Goal: Information Seeking & Learning: Learn about a topic

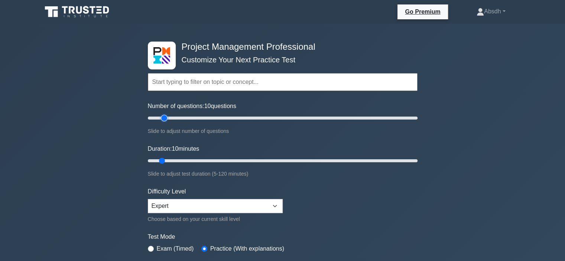
click at [164, 116] on input "Number of questions: 10 questions" at bounding box center [283, 118] width 270 height 9
type input "20"
click at [170, 117] on input "Number of questions: 15 questions" at bounding box center [283, 118] width 270 height 9
click at [172, 160] on input "Duration: 10 minutes" at bounding box center [283, 160] width 270 height 9
click at [177, 159] on input "Duration: 15 minutes" at bounding box center [283, 160] width 270 height 9
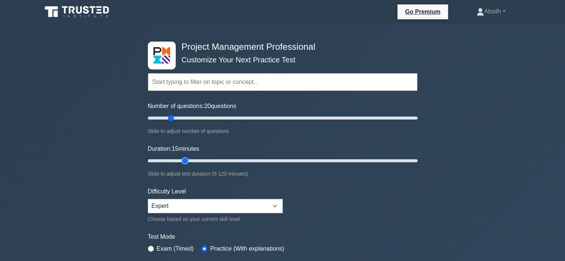
type input "20"
click at [186, 159] on input "Duration: 15 minutes" at bounding box center [283, 160] width 270 height 9
click at [233, 206] on select "Beginner Intermediate Expert" at bounding box center [215, 206] width 135 height 14
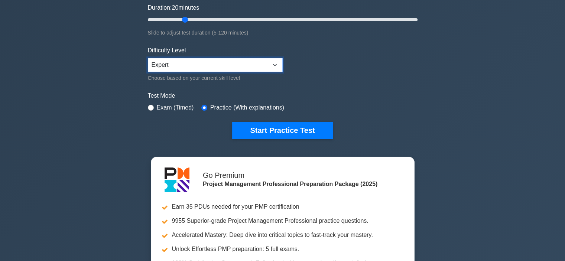
scroll to position [146, 0]
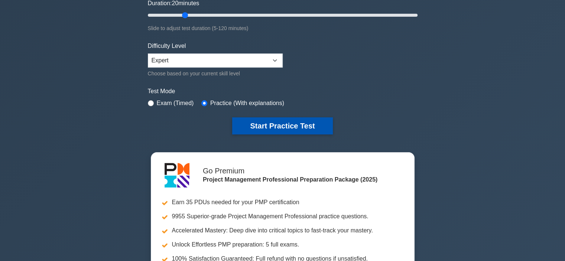
click at [271, 121] on button "Start Practice Test" at bounding box center [282, 125] width 100 height 17
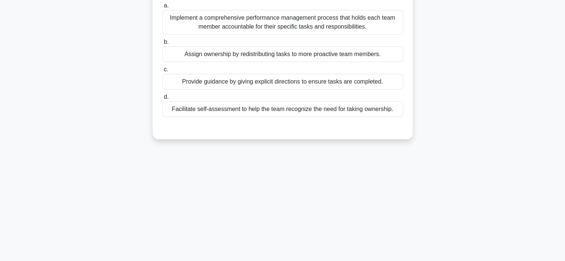
scroll to position [113, 0]
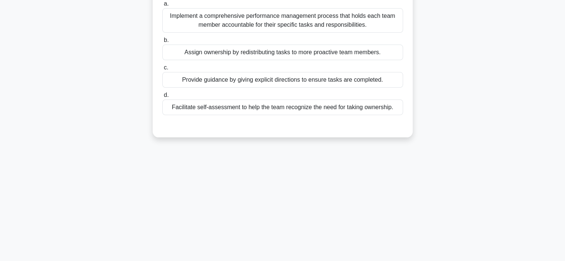
click at [268, 115] on div "Facilitate self-assessment to help the team recognize the need for taking owner…" at bounding box center [282, 108] width 241 height 16
click at [162, 98] on input "d. Facilitate self-assessment to help the team recognize the need for taking ow…" at bounding box center [162, 95] width 0 height 5
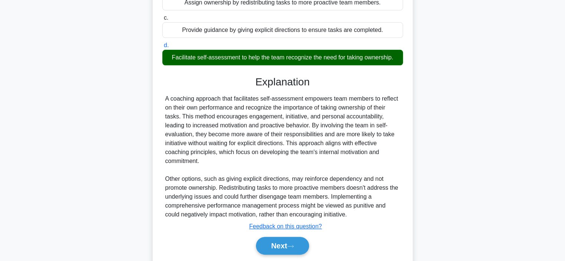
scroll to position [196, 0]
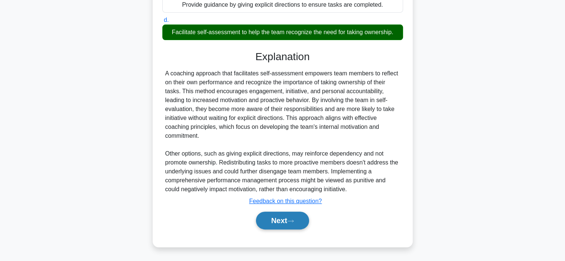
click at [289, 221] on button "Next" at bounding box center [282, 221] width 53 height 18
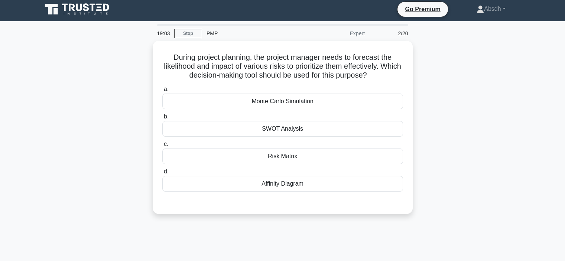
scroll to position [3, 0]
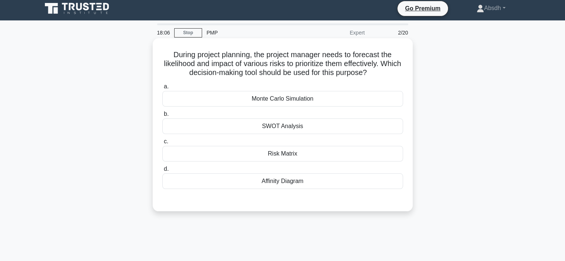
click at [289, 157] on div "Risk Matrix" at bounding box center [282, 154] width 241 height 16
click at [162, 144] on input "c. Risk Matrix" at bounding box center [162, 141] width 0 height 5
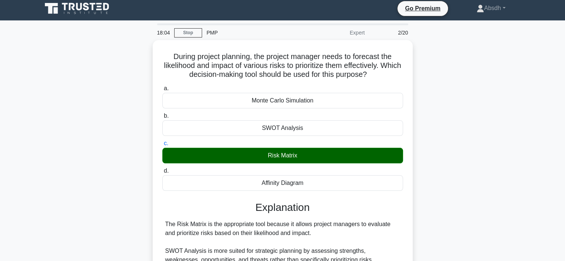
scroll to position [140, 0]
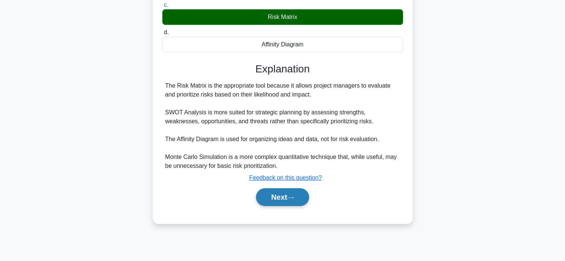
click at [272, 194] on button "Next" at bounding box center [282, 197] width 53 height 18
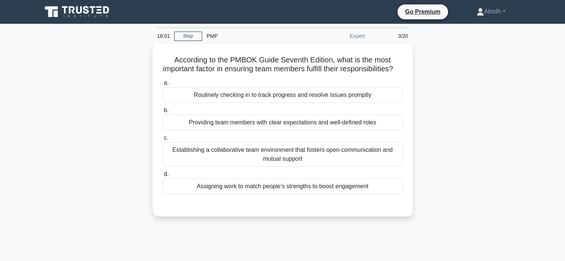
scroll to position [1, 0]
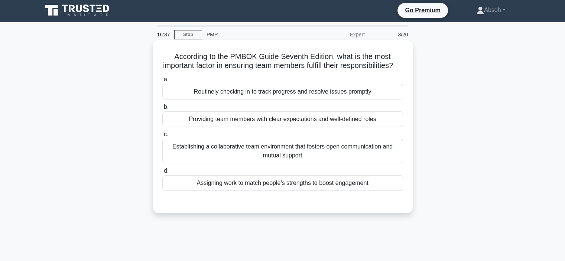
click at [301, 163] on div "Establishing a collaborative team environment that fosters open communication a…" at bounding box center [282, 151] width 241 height 25
click at [162, 137] on input "c. Establishing a collaborative team environment that fosters open communicatio…" at bounding box center [162, 134] width 0 height 5
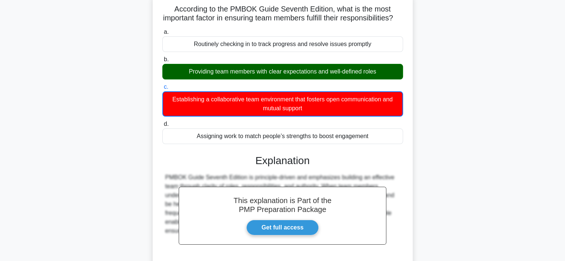
scroll to position [140, 0]
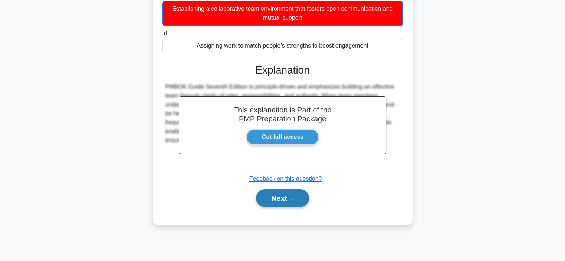
click at [286, 207] on button "Next" at bounding box center [282, 199] width 53 height 18
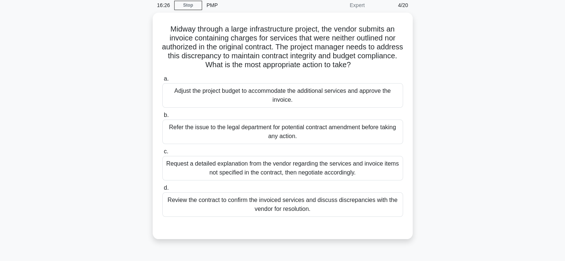
scroll to position [30, 0]
click at [233, 166] on div "Request a detailed explanation from the vendor regarding the services and invoi…" at bounding box center [282, 167] width 241 height 25
click at [162, 153] on input "c. Request a detailed explanation from the vendor regarding the services and in…" at bounding box center [162, 151] width 0 height 5
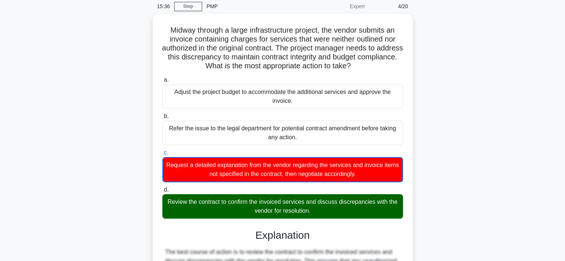
drag, startPoint x: 569, startPoint y: 150, endPoint x: 534, endPoint y: 202, distance: 62.9
click at [534, 202] on main "15:36 Stop PMP Expert 4/20 Midway through a large infrastructure project, the v…" at bounding box center [282, 198] width 565 height 408
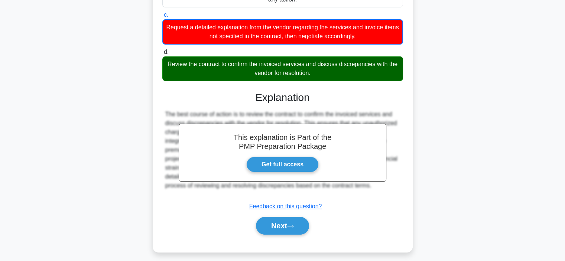
scroll to position [167, 0]
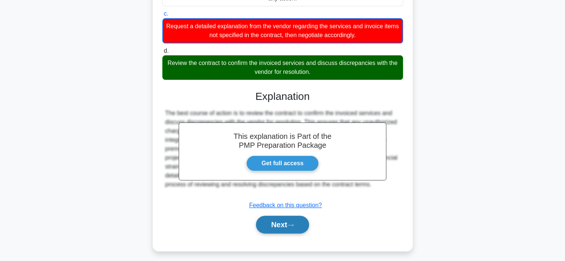
click at [290, 226] on icon at bounding box center [290, 225] width 7 height 4
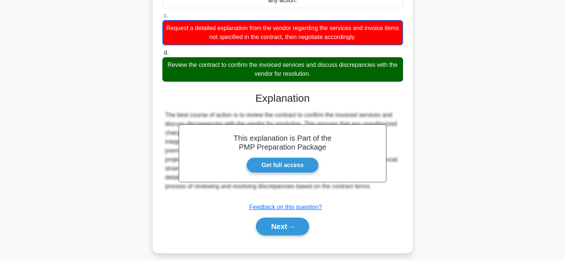
scroll to position [140, 0]
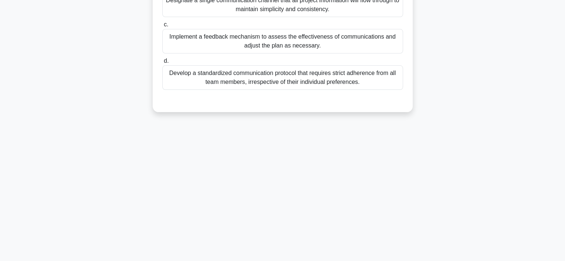
drag, startPoint x: 569, startPoint y: 153, endPoint x: 519, endPoint y: 41, distance: 123.1
click at [519, 41] on div "When creating a Communication Management Plan for a project with a highly diver…" at bounding box center [283, 12] width 490 height 218
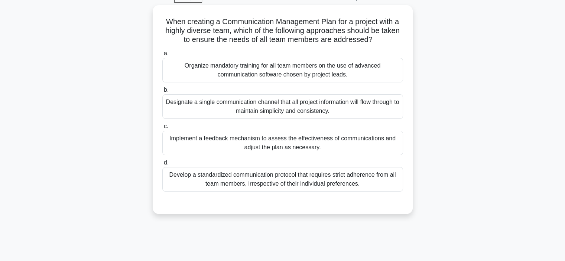
scroll to position [38, 0]
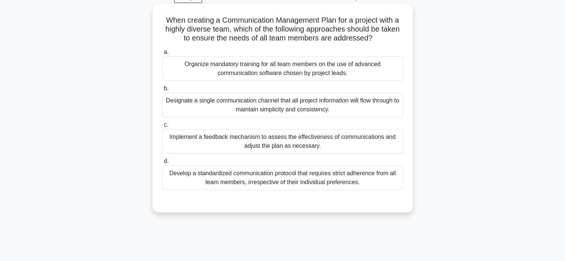
click at [231, 135] on div "Implement a feedback mechanism to assess the effectiveness of communications an…" at bounding box center [282, 141] width 241 height 25
click at [162, 127] on input "c. Implement a feedback mechanism to assess the effectiveness of communications…" at bounding box center [162, 125] width 0 height 5
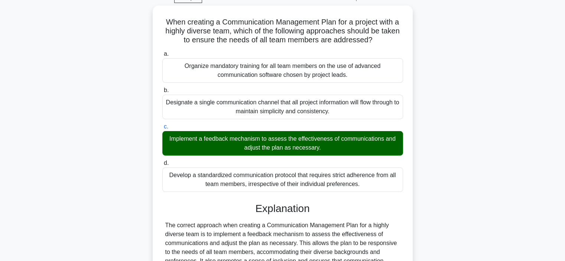
scroll to position [196, 0]
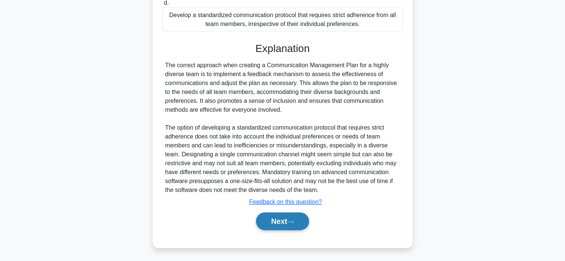
click at [303, 229] on button "Next" at bounding box center [282, 222] width 53 height 18
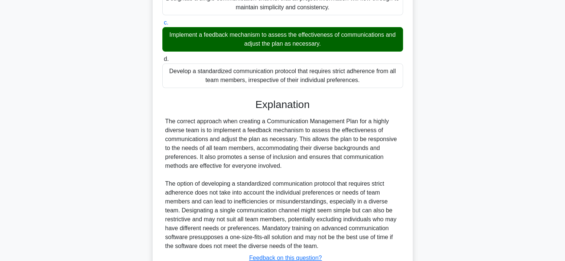
click at [290, 221] on div "13:37 Stop PMP Expert 6/20 When creating a Communication Management Plan for a …" at bounding box center [283, 101] width 490 height 428
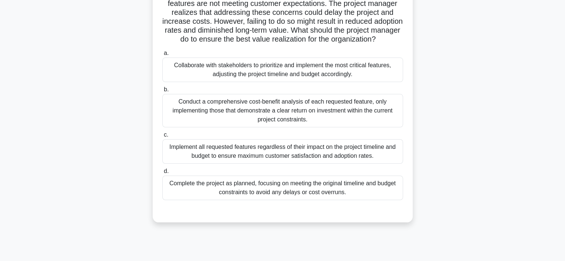
scroll to position [83, 0]
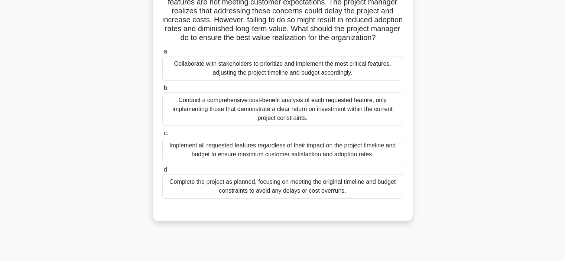
click at [262, 119] on div "Conduct a comprehensive cost-benefit analysis of each requested feature, only i…" at bounding box center [282, 109] width 241 height 33
click at [162, 91] on input "b. Conduct a comprehensive cost-benefit analysis of each requested feature, onl…" at bounding box center [162, 88] width 0 height 5
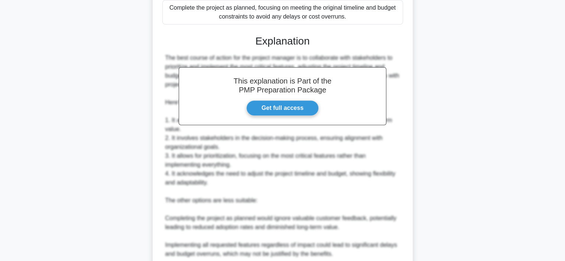
scroll to position [402, 0]
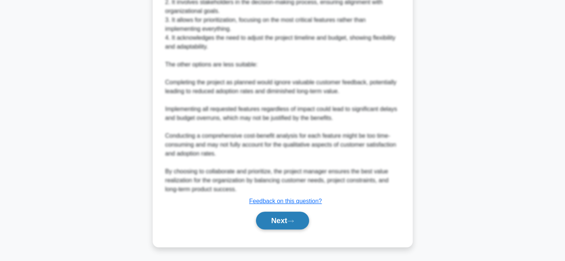
click at [284, 220] on button "Next" at bounding box center [282, 221] width 53 height 18
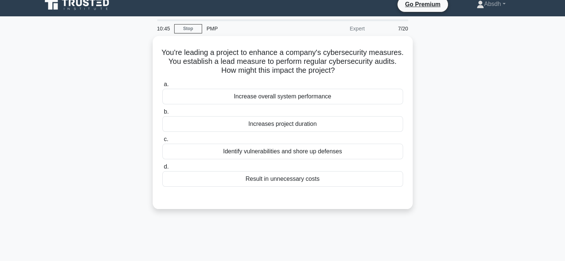
scroll to position [7, 0]
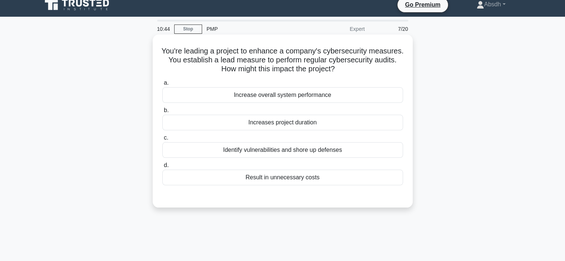
click at [326, 153] on div "Identify vulnerabilities and shore up defenses" at bounding box center [282, 150] width 241 height 16
click at [162, 140] on input "c. Identify vulnerabilities and shore up defenses" at bounding box center [162, 138] width 0 height 5
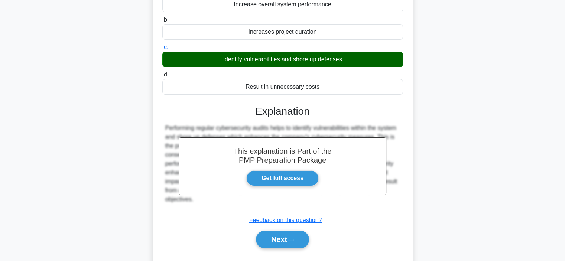
scroll to position [140, 0]
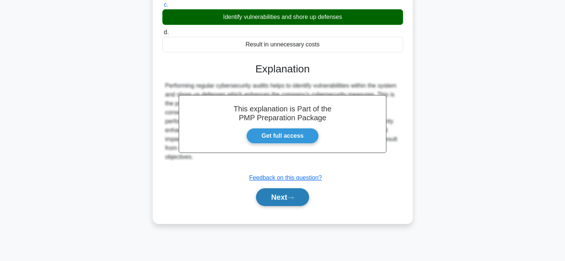
click at [286, 199] on button "Next" at bounding box center [282, 197] width 53 height 18
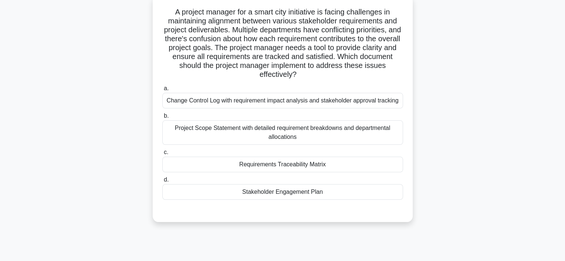
scroll to position [48, 0]
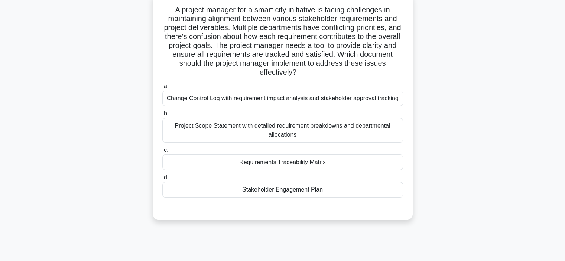
click at [303, 101] on div "Change Control Log with requirement impact analysis and stakeholder approval tr…" at bounding box center [282, 99] width 241 height 16
click at [162, 89] on input "a. Change Control Log with requirement impact analysis and stakeholder approval…" at bounding box center [162, 86] width 0 height 5
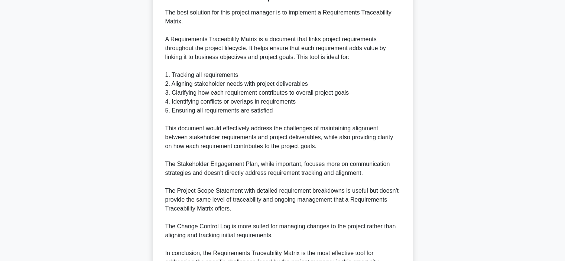
scroll to position [357, 0]
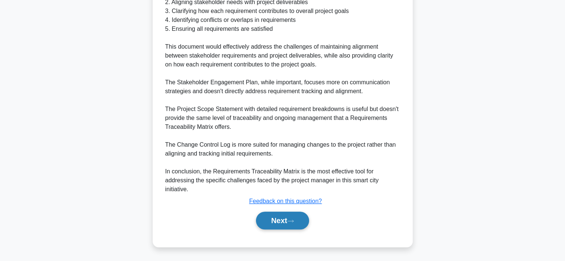
click at [291, 216] on button "Next" at bounding box center [282, 221] width 53 height 18
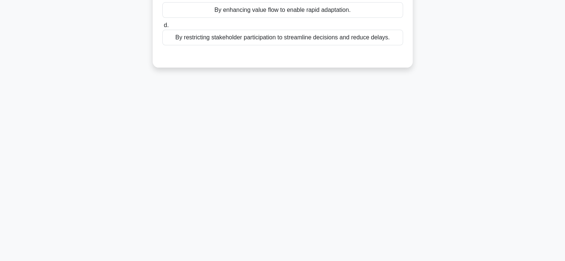
scroll to position [140, 0]
drag, startPoint x: 566, startPoint y: 135, endPoint x: 477, endPoint y: 13, distance: 151.1
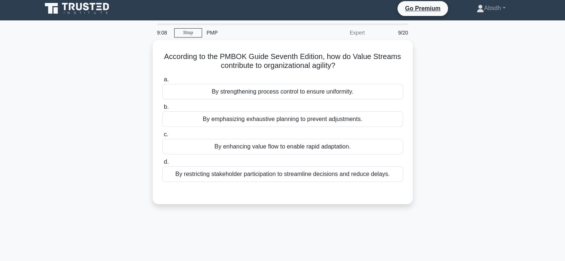
scroll to position [5, 0]
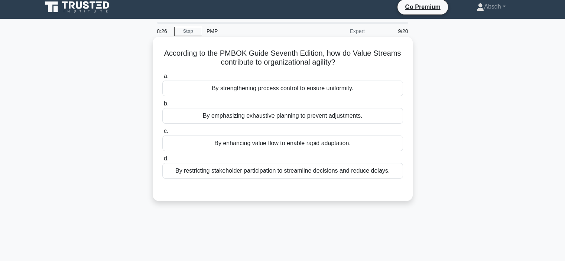
click at [346, 140] on div "By enhancing value flow to enable rapid adaptation." at bounding box center [282, 144] width 241 height 16
click at [162, 134] on input "c. By enhancing value flow to enable rapid adaptation." at bounding box center [162, 131] width 0 height 5
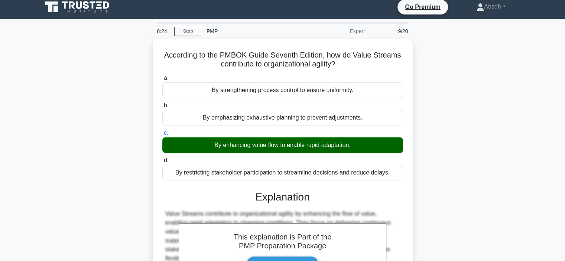
scroll to position [140, 0]
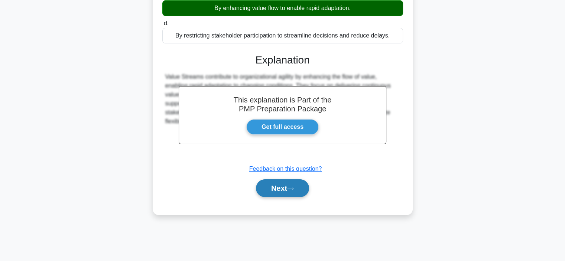
click at [289, 184] on button "Next" at bounding box center [282, 188] width 53 height 18
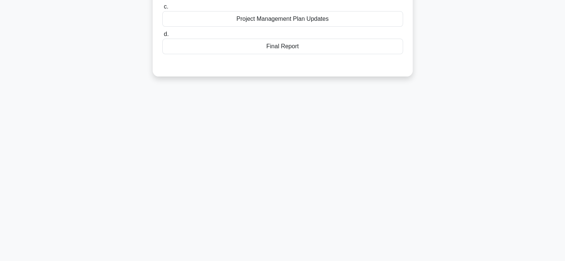
scroll to position [0, 0]
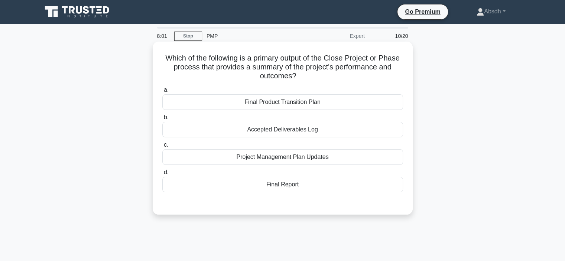
click at [301, 184] on div "Final Report" at bounding box center [282, 185] width 241 height 16
click at [162, 175] on input "d. Final Report" at bounding box center [162, 172] width 0 height 5
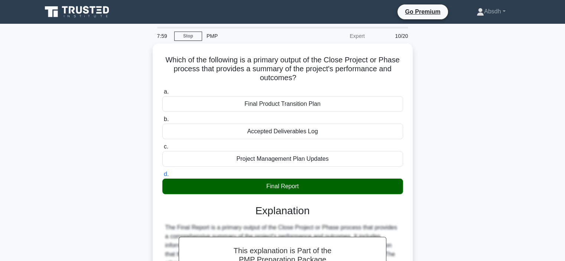
scroll to position [140, 0]
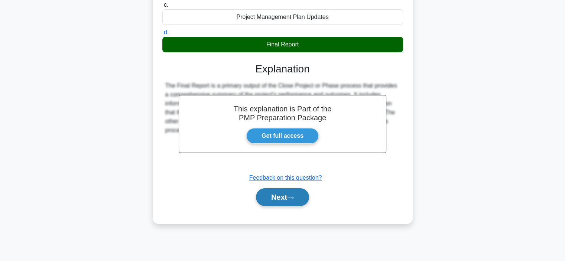
click at [299, 200] on button "Next" at bounding box center [282, 197] width 53 height 18
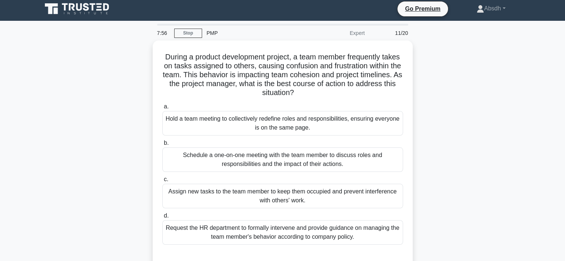
scroll to position [0, 0]
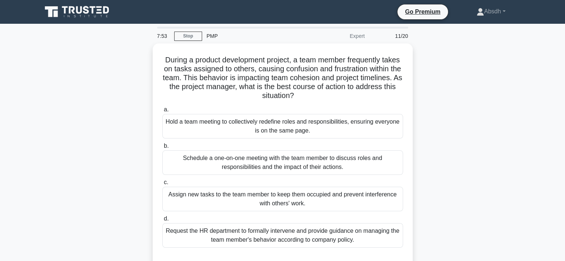
drag, startPoint x: 556, startPoint y: 110, endPoint x: 556, endPoint y: 116, distance: 5.2
click at [556, 116] on main "7:53 Stop PMP Expert 11/20 During a product development project, a team member …" at bounding box center [282, 213] width 565 height 378
click at [549, 96] on main "7:52 Stop PMP Expert 11/20 During a product development project, a team member …" at bounding box center [282, 213] width 565 height 378
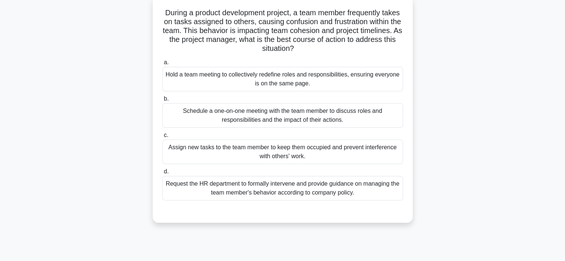
scroll to position [48, 0]
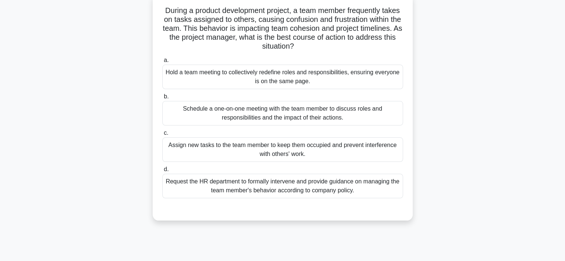
click at [269, 82] on div "Hold a team meeting to collectively redefine roles and responsibilities, ensuri…" at bounding box center [282, 77] width 241 height 25
click at [162, 63] on input "a. Hold a team meeting to collectively redefine roles and responsibilities, ens…" at bounding box center [162, 60] width 0 height 5
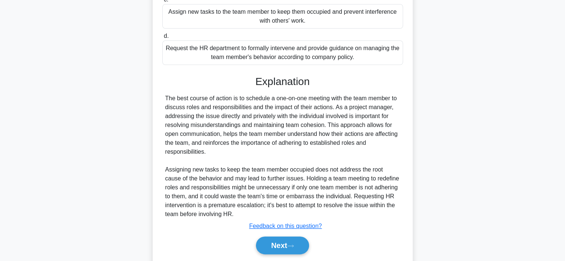
scroll to position [206, 0]
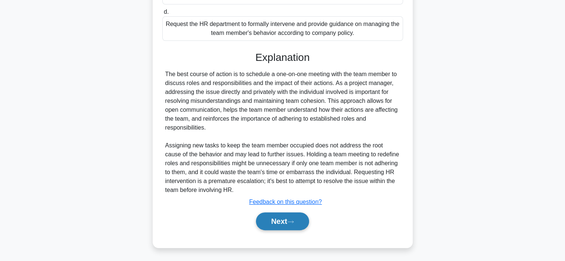
click at [290, 224] on button "Next" at bounding box center [282, 222] width 53 height 18
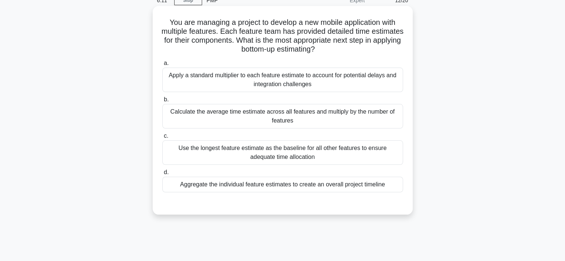
scroll to position [35, 0]
click at [295, 76] on div "Apply a standard multiplier to each feature estimate to account for potential d…" at bounding box center [282, 80] width 241 height 25
click at [162, 66] on input "a. Apply a standard multiplier to each feature estimate to account for potentia…" at bounding box center [162, 63] width 0 height 5
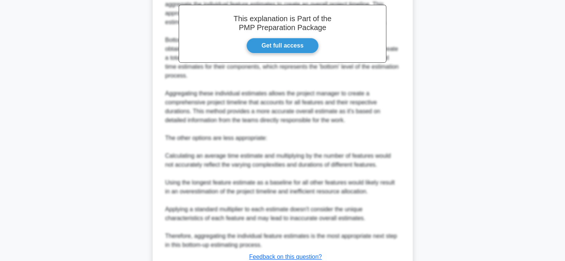
scroll to position [322, 0]
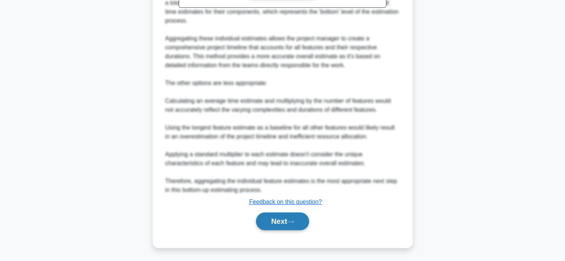
click at [297, 213] on button "Next" at bounding box center [282, 222] width 53 height 18
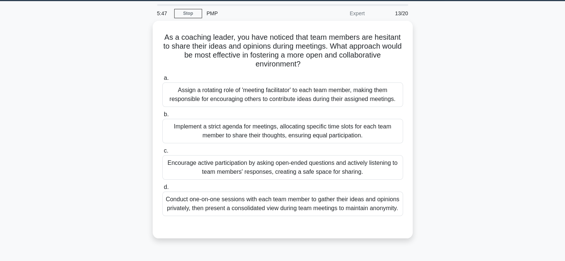
scroll to position [22, 0]
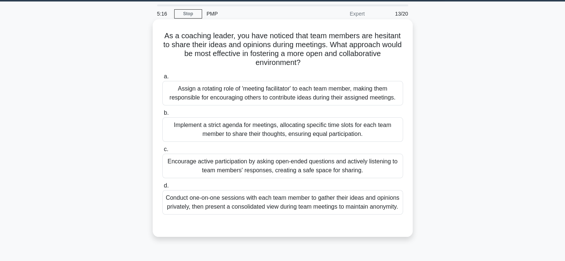
click at [318, 166] on div "Encourage active participation by asking open-ended questions and actively list…" at bounding box center [282, 166] width 241 height 25
click at [162, 152] on input "c. Encourage active participation by asking open-ended questions and actively l…" at bounding box center [162, 149] width 0 height 5
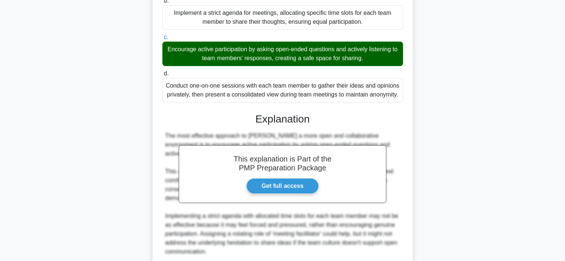
scroll to position [241, 0]
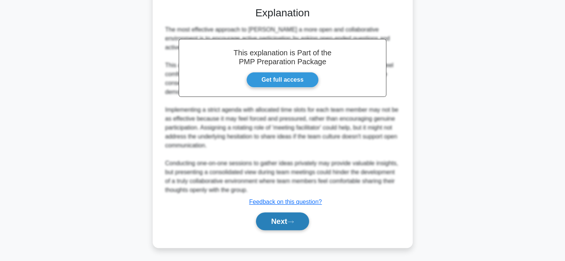
click at [283, 218] on button "Next" at bounding box center [282, 222] width 53 height 18
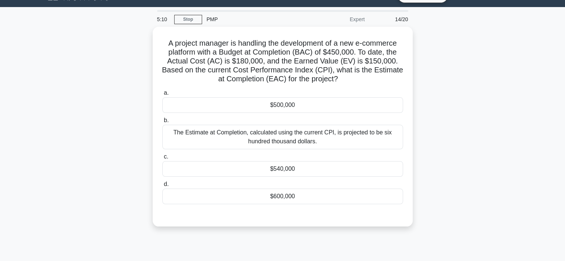
scroll to position [19, 0]
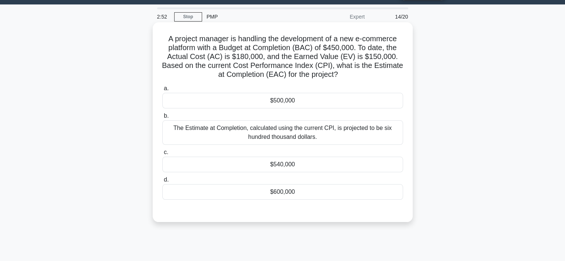
click at [270, 102] on div "$500,000" at bounding box center [282, 101] width 241 height 16
click at [162, 91] on input "a. $500,000" at bounding box center [162, 88] width 0 height 5
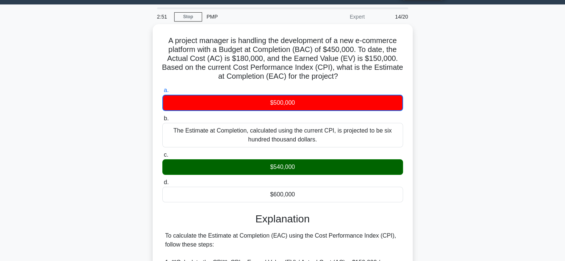
scroll to position [143, 0]
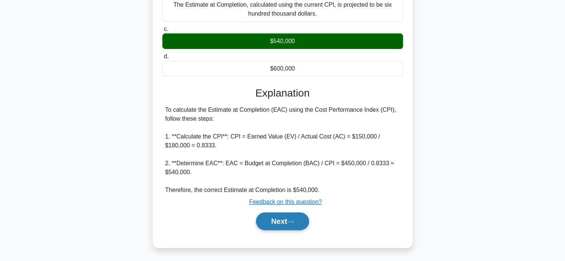
click at [272, 225] on button "Next" at bounding box center [282, 222] width 53 height 18
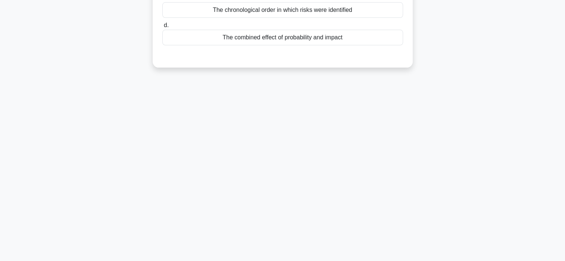
scroll to position [0, 0]
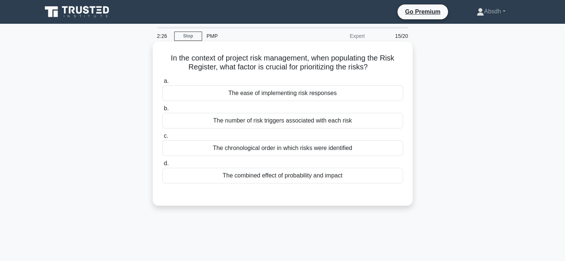
click at [323, 175] on div "The combined effect of probability and impact" at bounding box center [282, 176] width 241 height 16
click at [162, 166] on input "d. The combined effect of probability and impact" at bounding box center [162, 163] width 0 height 5
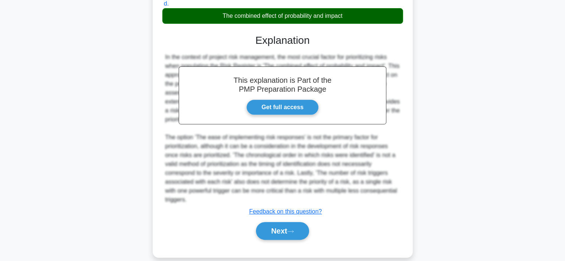
scroll to position [169, 0]
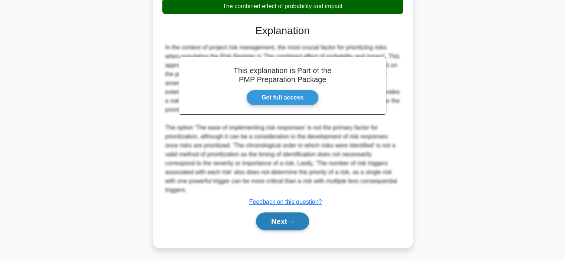
click at [280, 216] on button "Next" at bounding box center [282, 222] width 53 height 18
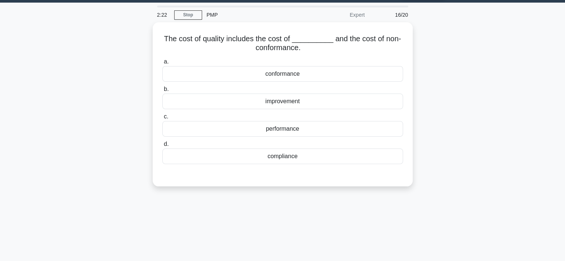
scroll to position [19, 0]
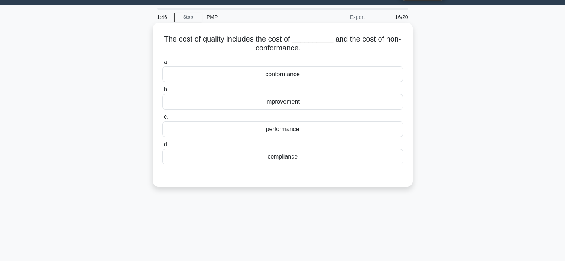
click at [311, 160] on div "compliance" at bounding box center [282, 157] width 241 height 16
click at [162, 147] on input "d. compliance" at bounding box center [162, 144] width 0 height 5
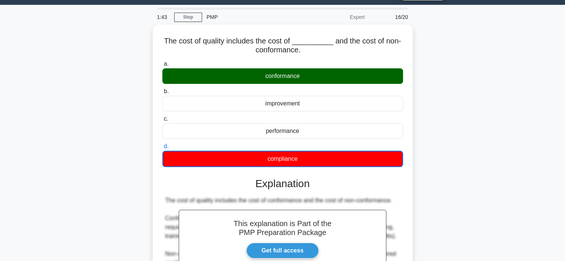
scroll to position [140, 0]
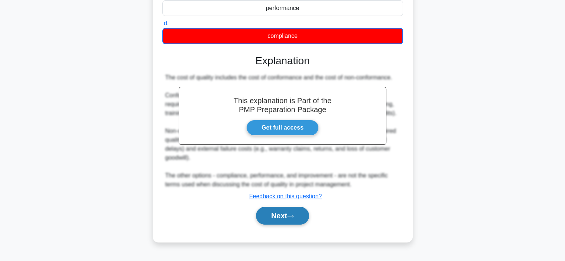
click at [282, 212] on button "Next" at bounding box center [282, 216] width 53 height 18
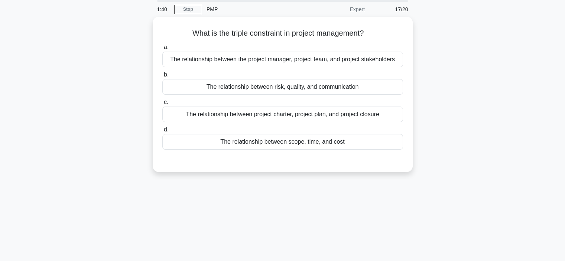
scroll to position [0, 0]
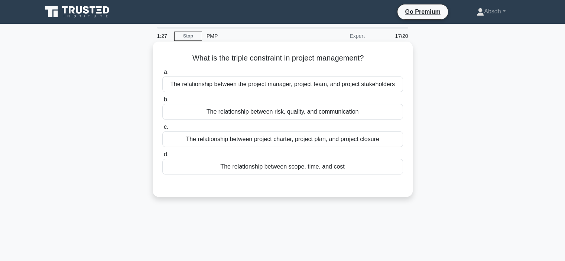
click at [279, 175] on div "a. The relationship between the project manager, project team, and project stak…" at bounding box center [283, 121] width 250 height 110
click at [280, 170] on div "The relationship between scope, time, and cost" at bounding box center [282, 167] width 241 height 16
click at [162, 157] on input "d. The relationship between scope, time, and cost" at bounding box center [162, 154] width 0 height 5
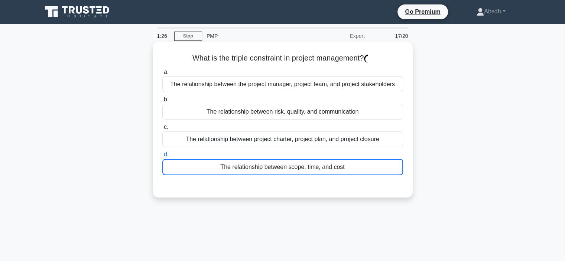
click at [280, 170] on div "The relationship between scope, time, and cost" at bounding box center [282, 167] width 241 height 16
click at [162, 157] on input "d. The relationship between scope, time, and cost" at bounding box center [162, 154] width 0 height 5
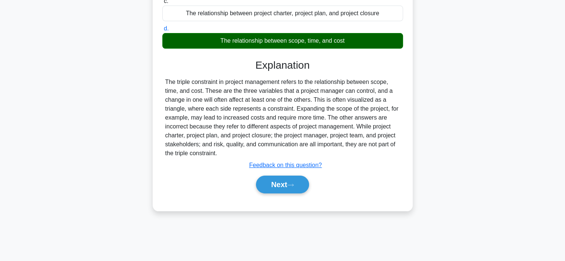
scroll to position [140, 0]
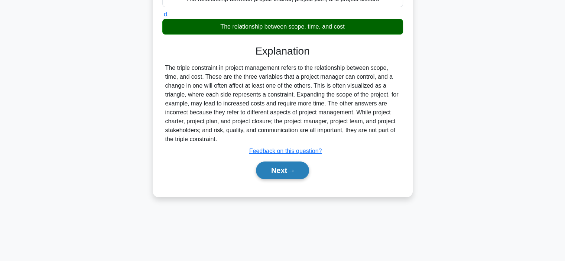
click at [298, 169] on button "Next" at bounding box center [282, 171] width 53 height 18
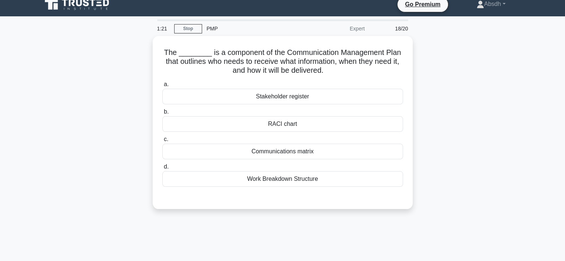
scroll to position [8, 0]
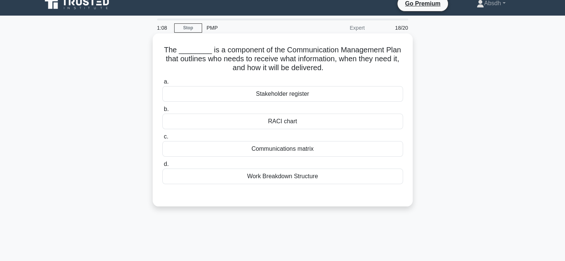
click at [293, 149] on div "Communications matrix" at bounding box center [282, 149] width 241 height 16
click at [162, 139] on input "c. Communications matrix" at bounding box center [162, 137] width 0 height 5
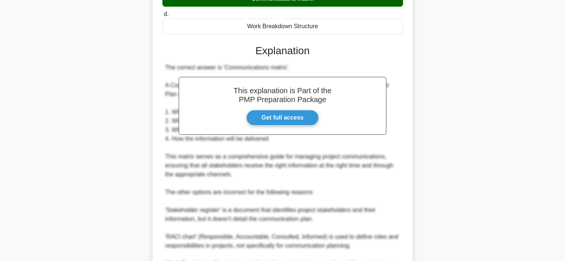
scroll to position [250, 0]
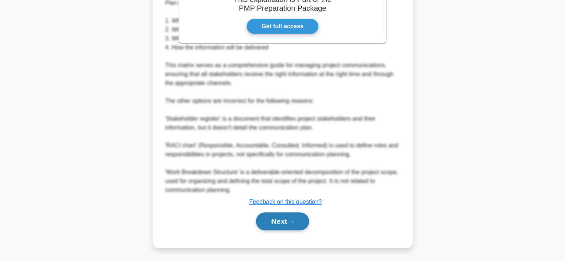
click at [290, 220] on icon at bounding box center [290, 222] width 7 height 4
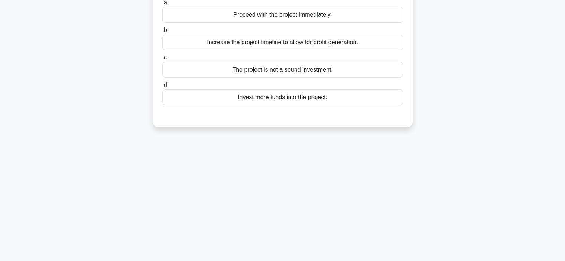
scroll to position [0, 0]
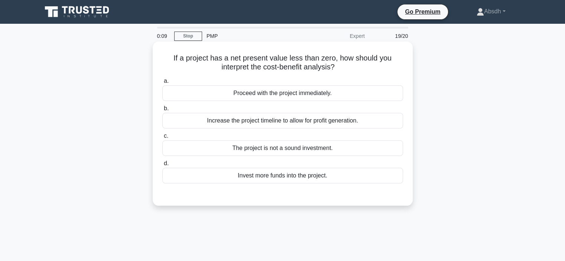
click at [317, 179] on div "Invest more funds into the project." at bounding box center [282, 176] width 241 height 16
click at [162, 166] on input "d. Invest more funds into the project." at bounding box center [162, 163] width 0 height 5
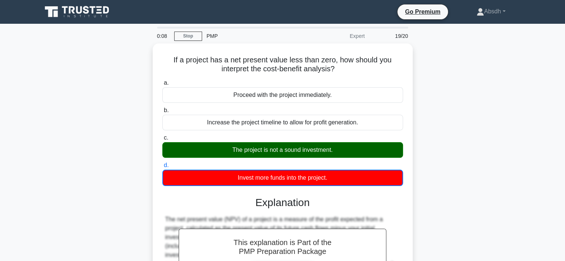
scroll to position [140, 0]
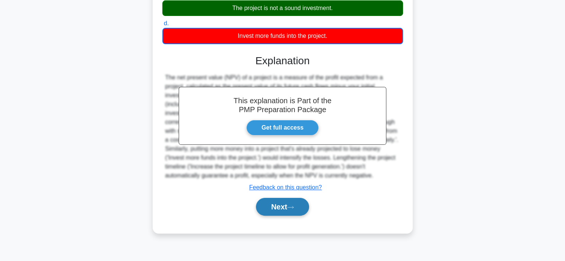
click at [267, 207] on button "Next" at bounding box center [282, 207] width 53 height 18
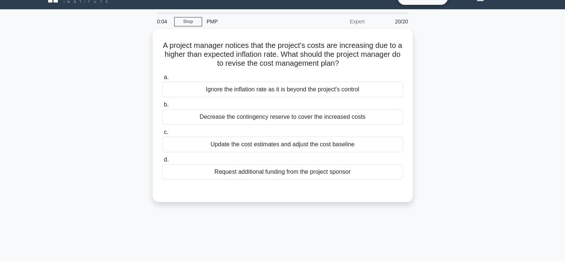
scroll to position [15, 0]
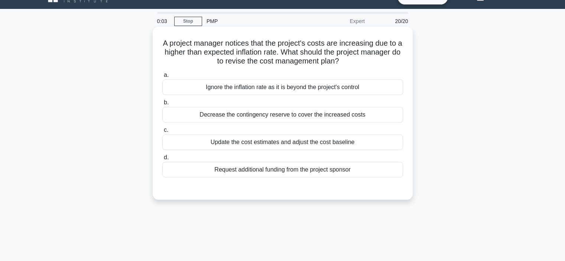
click at [241, 116] on div "Decrease the contingency reserve to cover the increased costs" at bounding box center [282, 115] width 241 height 16
click at [162, 105] on input "b. Decrease the contingency reserve to cover the increased costs" at bounding box center [162, 102] width 0 height 5
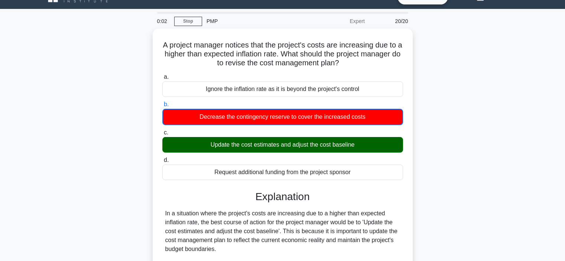
scroll to position [140, 0]
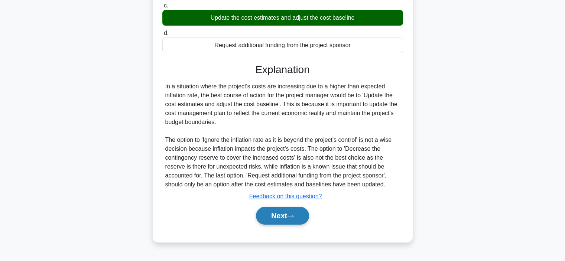
click at [290, 212] on button "Next" at bounding box center [282, 216] width 53 height 18
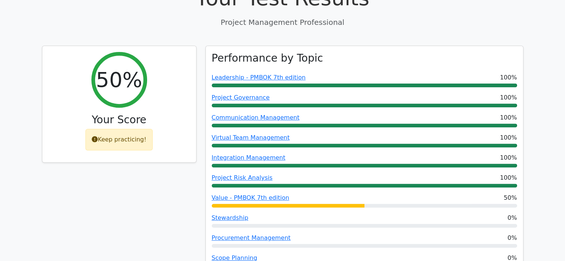
scroll to position [254, 0]
